Goal: Task Accomplishment & Management: Use online tool/utility

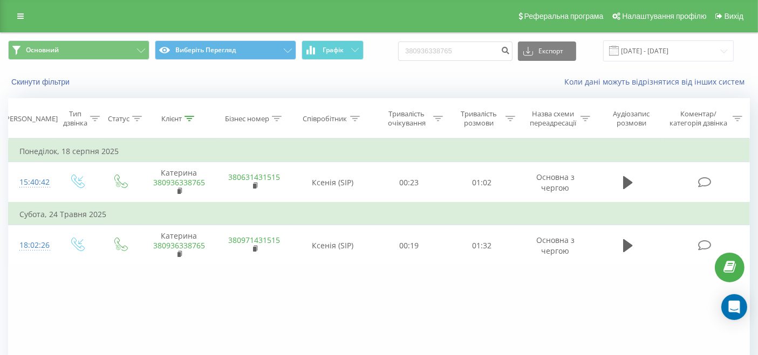
click at [33, 19] on div "Реферальна програма Налаштування профілю Вихід" at bounding box center [379, 16] width 758 height 32
click at [18, 18] on icon at bounding box center [20, 16] width 6 height 8
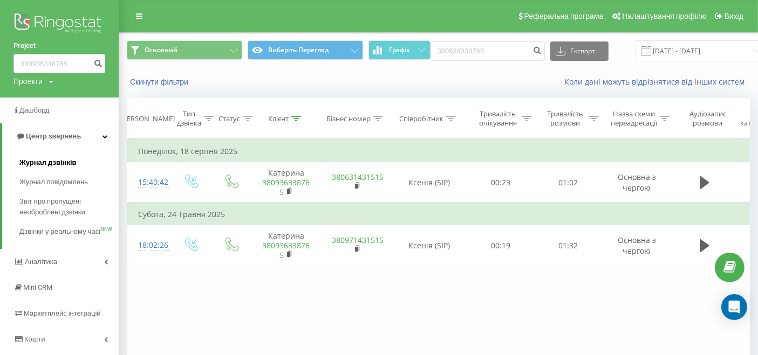
click at [46, 162] on font "Журнал дзвінків" at bounding box center [47, 163] width 57 height 8
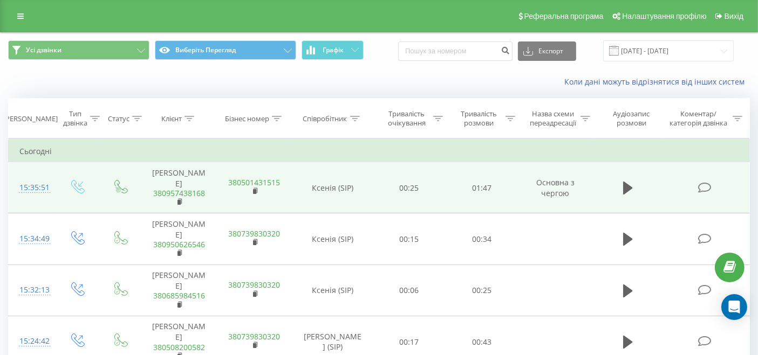
drag, startPoint x: 624, startPoint y: 179, endPoint x: 612, endPoint y: 192, distance: 17.9
click at [625, 182] on icon at bounding box center [628, 188] width 10 height 13
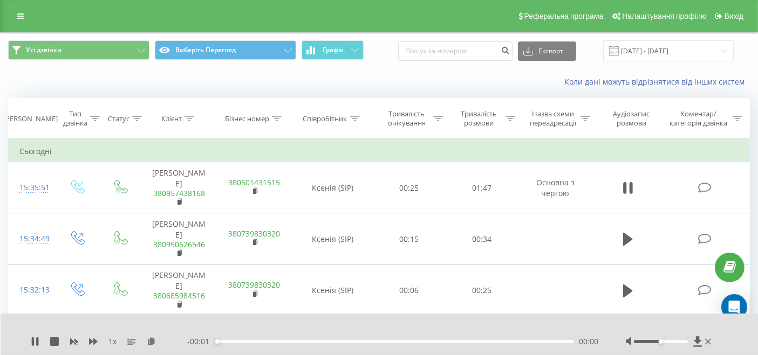
click at [487, 340] on div "00:00" at bounding box center [394, 341] width 359 height 3
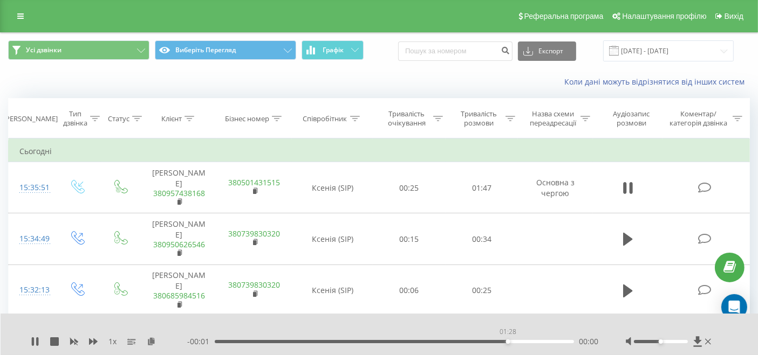
drag, startPoint x: 508, startPoint y: 337, endPoint x: 522, endPoint y: 338, distance: 13.5
click at [510, 340] on div "01:28" at bounding box center [394, 341] width 359 height 3
click at [525, 340] on div "01:29" at bounding box center [394, 341] width 359 height 3
click at [707, 338] on icon at bounding box center [708, 342] width 6 height 9
